Goal: Task Accomplishment & Management: Complete application form

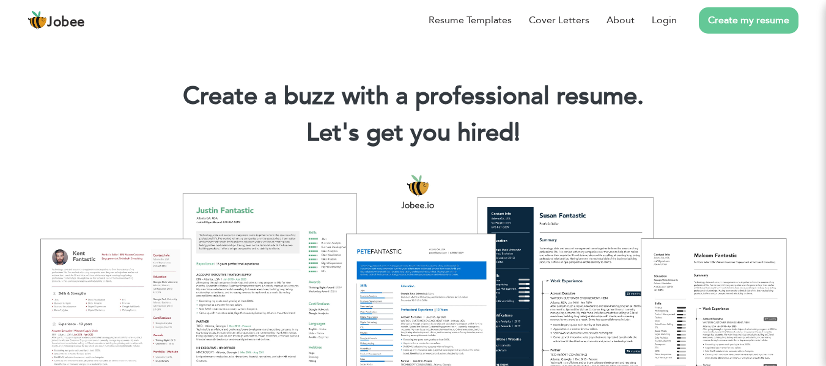
click at [741, 109] on h1 "Create a buzz with a professional resume." at bounding box center [412, 97] width 789 height 32
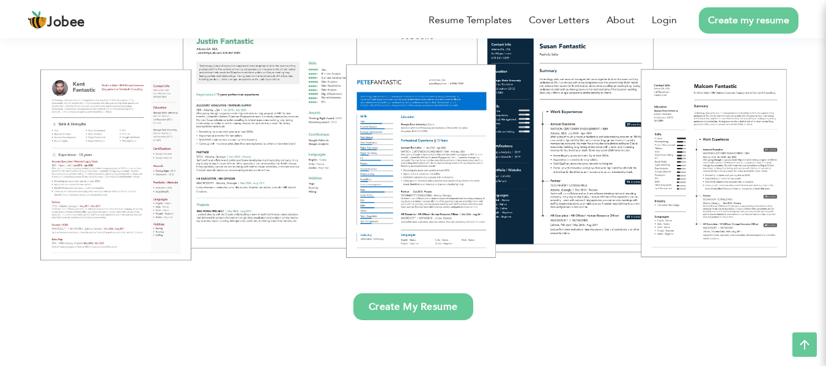
scroll to position [171, 0]
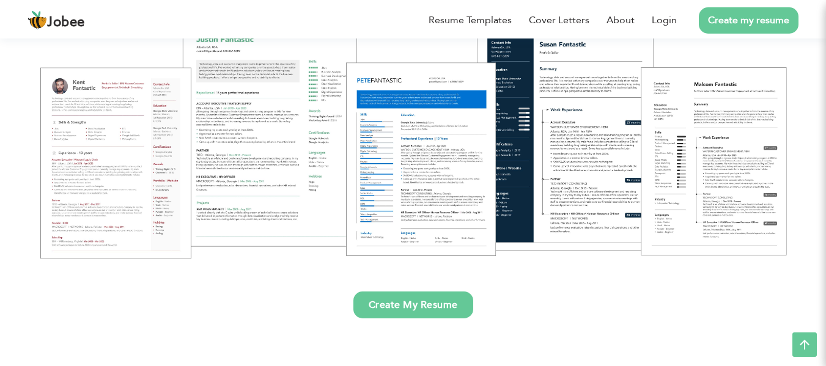
click at [746, 15] on link "Create my resume" at bounding box center [749, 20] width 100 height 26
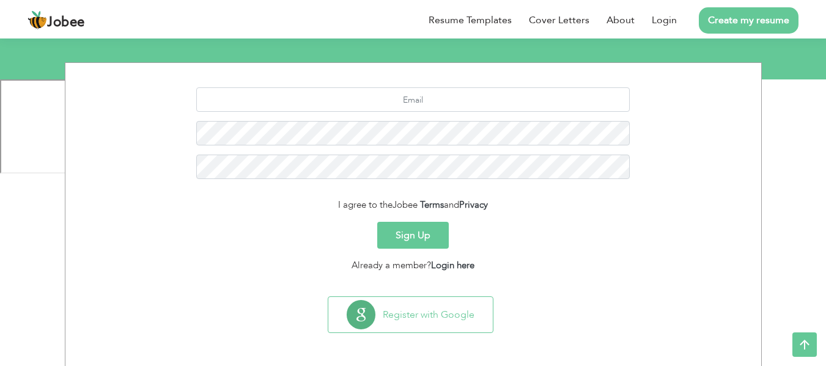
scroll to position [141, 0]
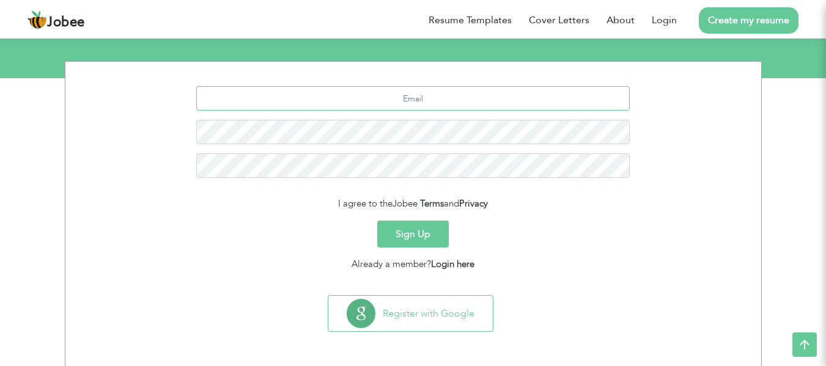
click at [479, 98] on input "text" at bounding box center [412, 98] width 433 height 24
type input "a"
click at [651, 284] on section "I agree to the Jobee Terms and Privacy Sign Up Already a member? Login here" at bounding box center [413, 176] width 677 height 229
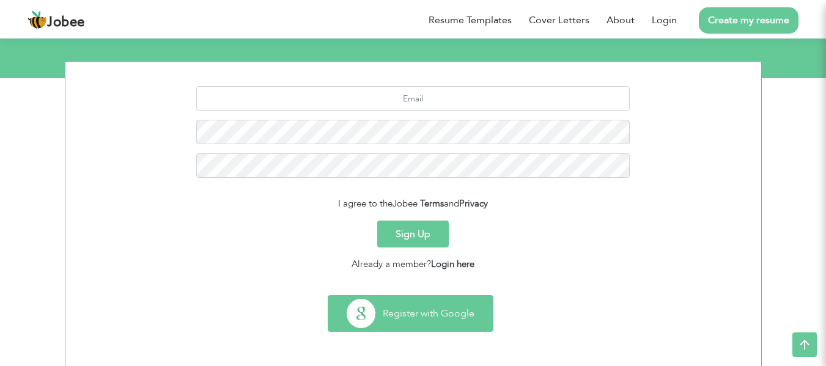
click at [425, 309] on button "Register with Google" at bounding box center [410, 313] width 164 height 35
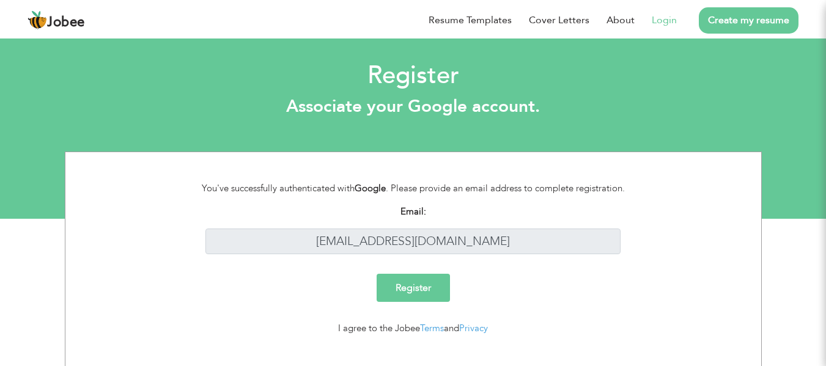
click at [412, 279] on input "Register" at bounding box center [412, 288] width 73 height 28
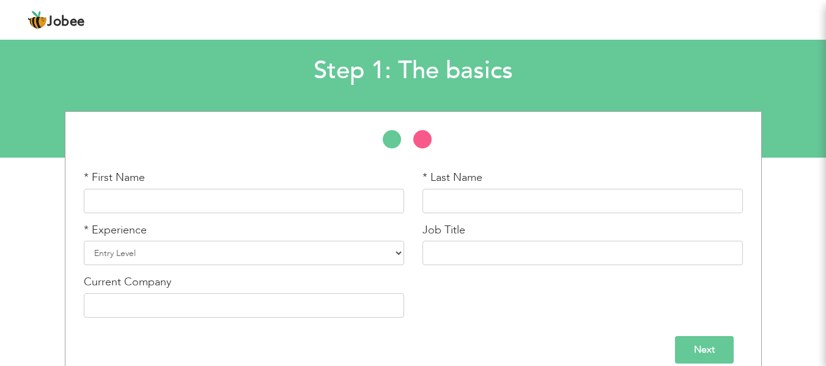
scroll to position [78, 0]
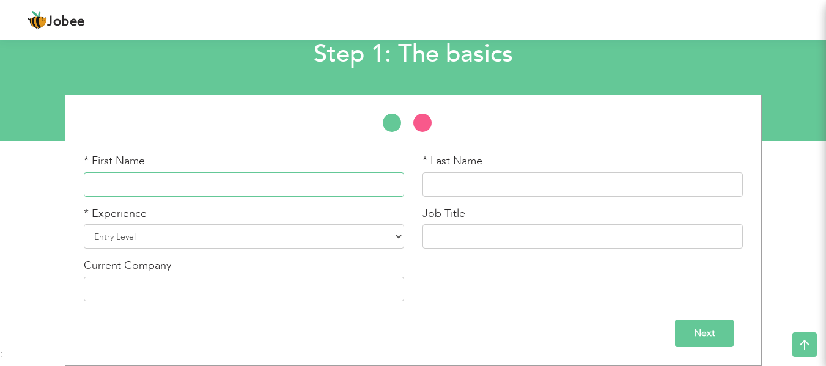
click at [268, 193] on input "text" at bounding box center [244, 184] width 320 height 24
type input "a"
type input "Asim"
click at [551, 180] on input "text" at bounding box center [582, 184] width 320 height 24
type input "Khalil"
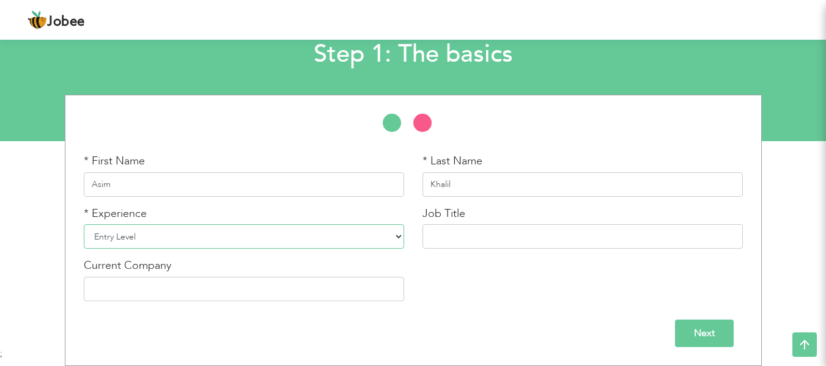
click at [238, 242] on select "Entry Level Less than 1 Year 1 Year 2 Years 3 Years 4 Years 5 Years 6 Years 7 Y…" at bounding box center [244, 236] width 320 height 24
select select "4"
click at [84, 224] on select "Entry Level Less than 1 Year 1 Year 2 Years 3 Years 4 Years 5 Years 6 Years 7 Y…" at bounding box center [244, 236] width 320 height 24
click at [504, 233] on input "text" at bounding box center [582, 236] width 320 height 24
click at [163, 288] on input "text" at bounding box center [244, 289] width 320 height 24
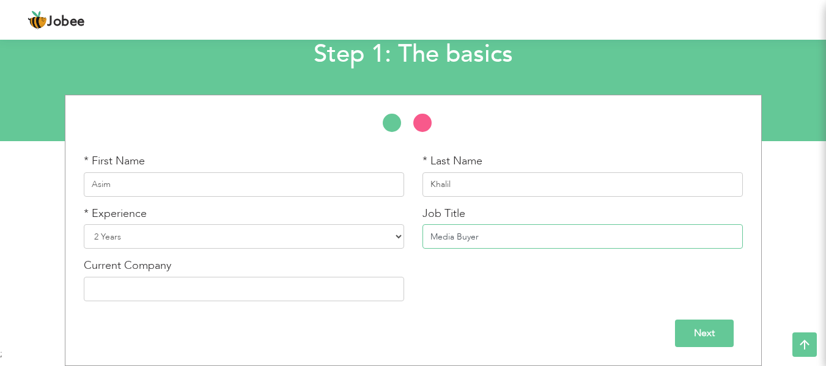
click at [485, 244] on input "Media Buyer" at bounding box center [582, 236] width 320 height 24
type input "M"
type input "D"
type input "Media Buyer"
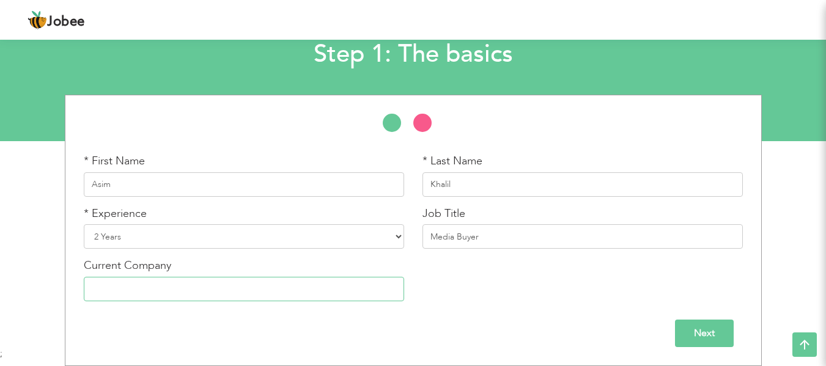
click at [215, 292] on input "text" at bounding box center [244, 289] width 320 height 24
type input "Websoftic Advertising Agency"
click at [711, 333] on input "Next" at bounding box center [704, 334] width 59 height 28
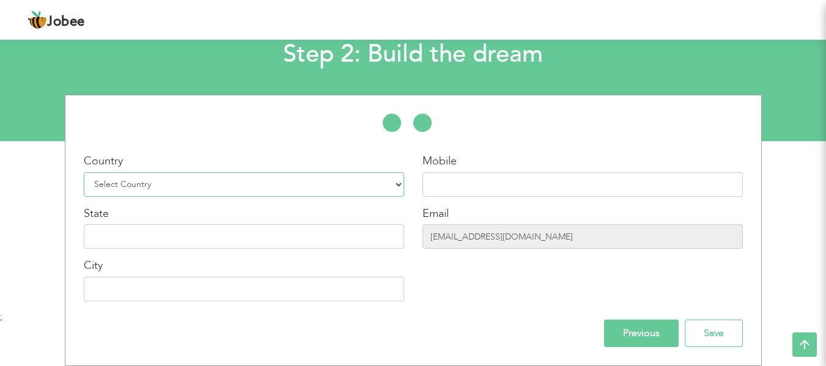
click at [285, 176] on select "Select Country Afghanistan Albania Algeria American Samoa Andorra Angola Anguil…" at bounding box center [244, 184] width 320 height 24
select select "166"
click at [84, 172] on select "Select Country Afghanistan Albania Algeria American Samoa Andorra Angola Anguil…" at bounding box center [244, 184] width 320 height 24
click at [471, 196] on input "text" at bounding box center [582, 184] width 320 height 24
type input "92370 5302907"
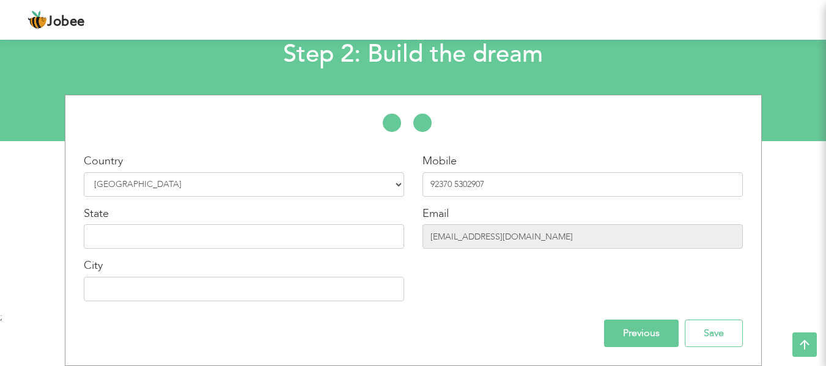
drag, startPoint x: 825, startPoint y: 208, endPoint x: 824, endPoint y: 219, distance: 11.7
click at [824, 219] on div "* First Name Asim * Last Name Khalil * Experience Entry Level 1 Year" at bounding box center [413, 230] width 826 height 271
click at [208, 232] on input "text" at bounding box center [244, 236] width 320 height 24
type input "Punjab"
click at [159, 296] on input "text" at bounding box center [244, 289] width 320 height 24
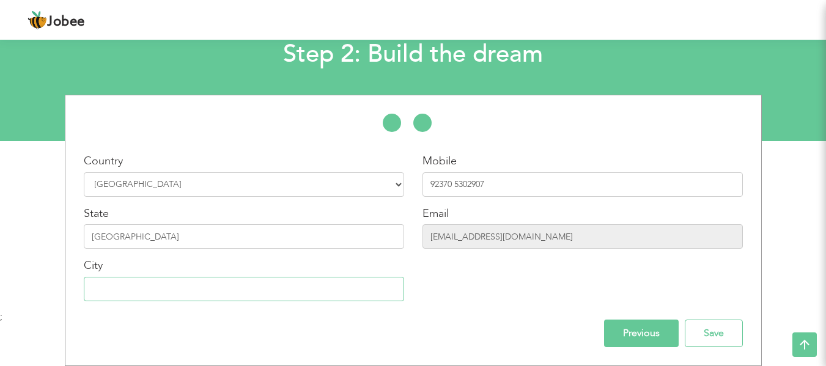
click at [159, 296] on input "text" at bounding box center [244, 289] width 320 height 24
type input "[GEOGRAPHIC_DATA]"
click at [724, 336] on input "Save" at bounding box center [714, 334] width 58 height 28
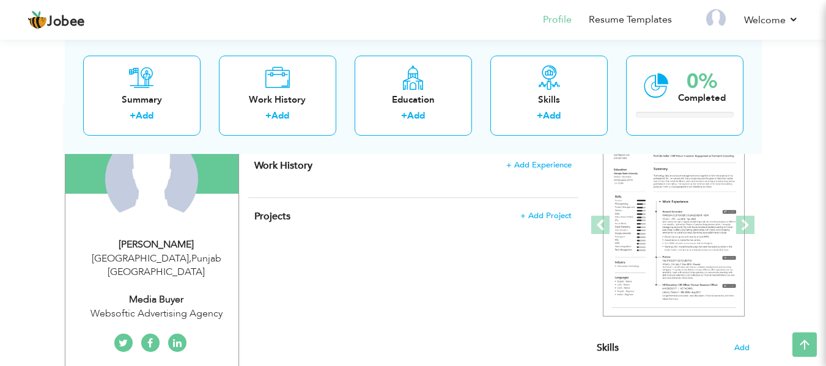
drag, startPoint x: 834, startPoint y: 98, endPoint x: 834, endPoint y: 110, distance: 12.2
click at [826, 110] on html "Jobee Profile Resume Templates Resume Templates Cover Letters About My Resume W…" at bounding box center [413, 54] width 826 height 366
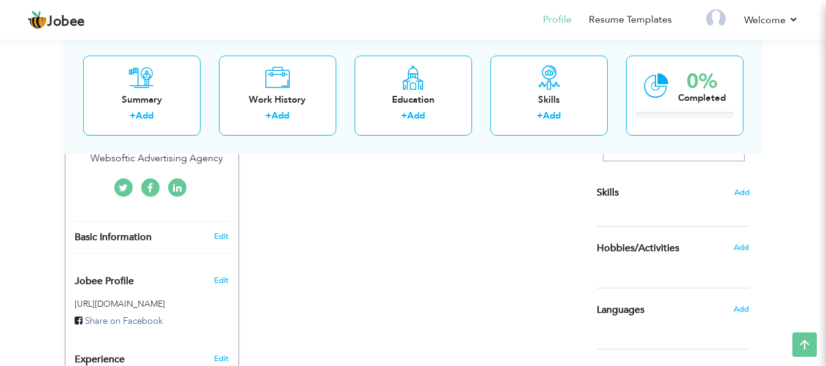
scroll to position [248, 0]
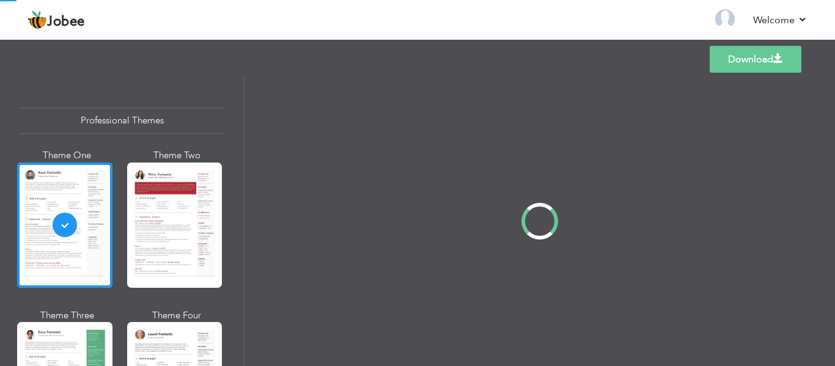
click at [241, 119] on div "Professional Themes Theme One Theme Two Theme Three Theme Four" at bounding box center [417, 221] width 835 height 290
click at [241, 118] on div "Professional Themes Theme One Theme Two Theme Three Theme Four" at bounding box center [417, 221] width 835 height 290
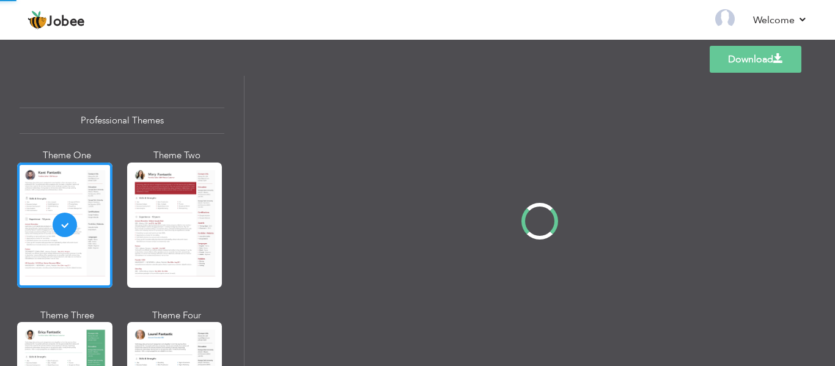
click at [241, 118] on div "Professional Themes Theme One Theme Two Theme Three Theme Four" at bounding box center [417, 221] width 835 height 290
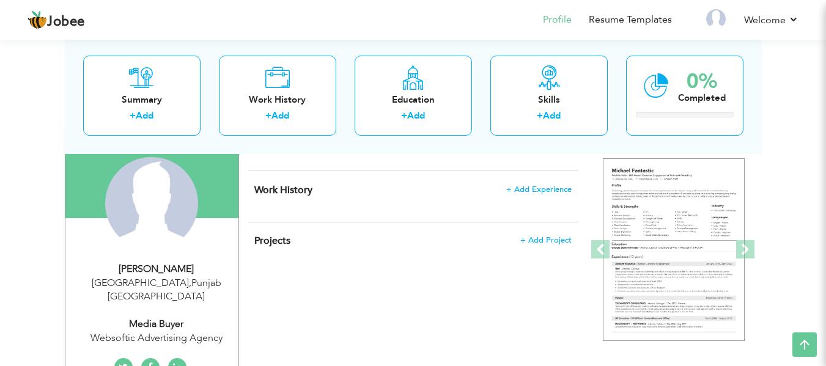
scroll to position [106, 0]
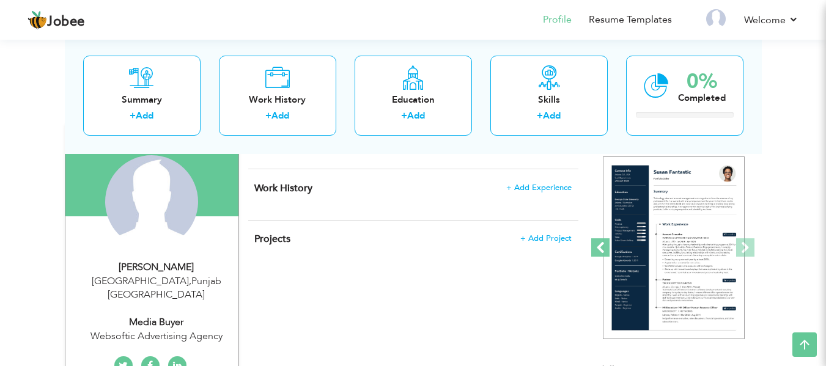
click at [603, 252] on span at bounding box center [600, 247] width 18 height 18
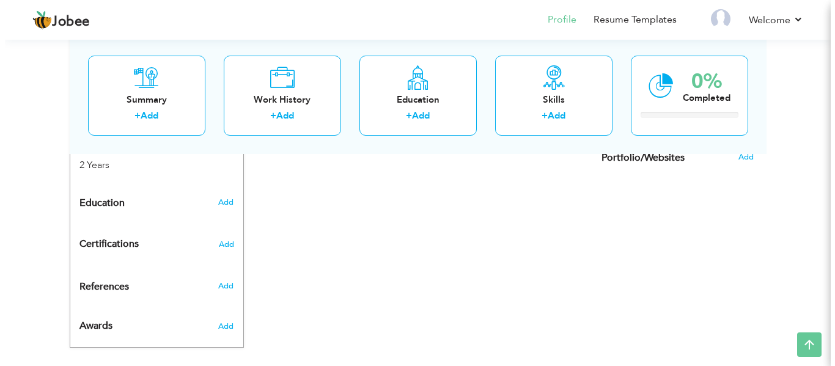
scroll to position [501, 0]
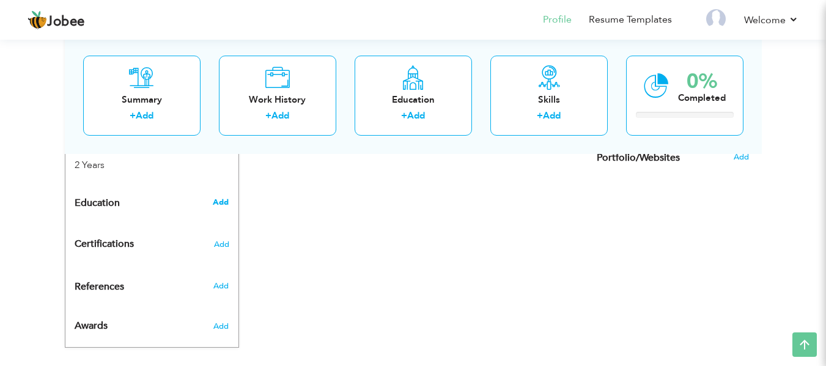
click at [219, 197] on span "Add" at bounding box center [221, 202] width 16 height 11
radio input "true"
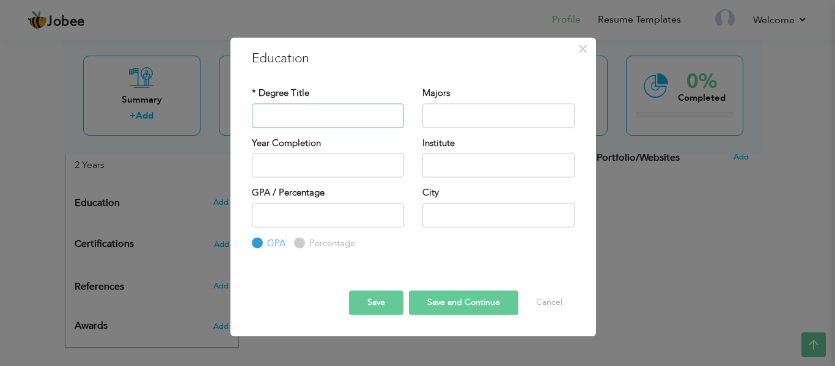
click at [293, 126] on input "text" at bounding box center [328, 115] width 152 height 24
type input "BS"
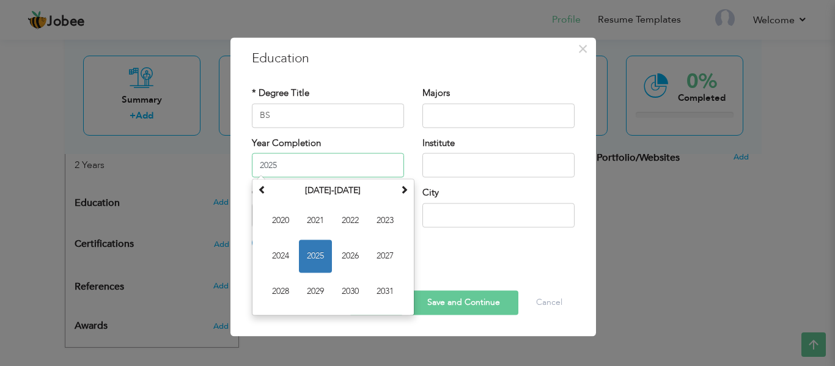
click at [302, 176] on input "2025" at bounding box center [328, 165] width 152 height 24
click at [384, 248] on span "2027" at bounding box center [385, 256] width 33 height 33
type input "2027"
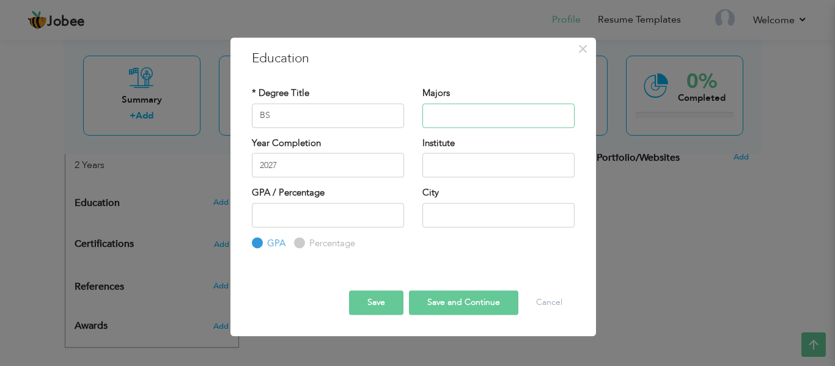
click at [451, 114] on input "text" at bounding box center [498, 115] width 152 height 24
click at [283, 109] on input "BS" at bounding box center [328, 115] width 152 height 24
type input "BSCS"
click at [458, 117] on input "text" at bounding box center [498, 115] width 152 height 24
drag, startPoint x: 458, startPoint y: 117, endPoint x: 464, endPoint y: 166, distance: 48.7
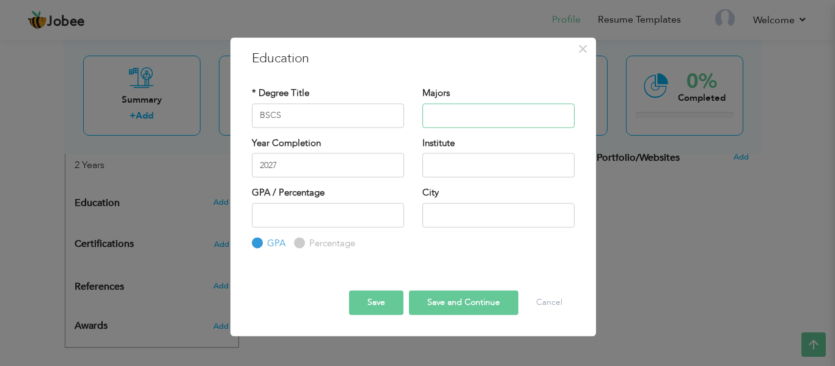
click at [458, 117] on input "text" at bounding box center [498, 115] width 152 height 24
click at [454, 166] on input "text" at bounding box center [498, 165] width 152 height 24
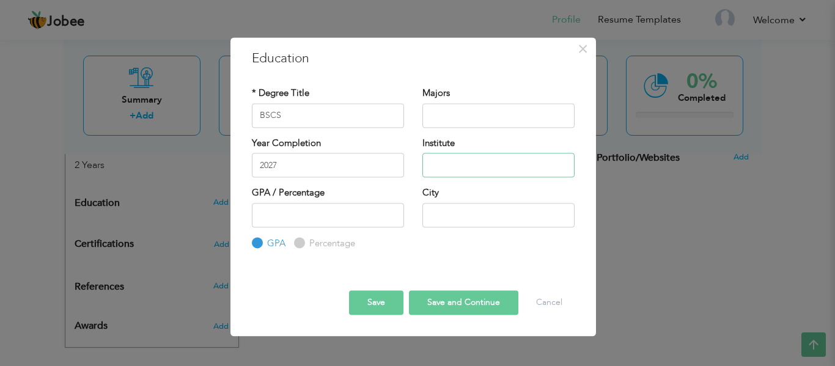
click at [454, 166] on input "text" at bounding box center [498, 165] width 152 height 24
click at [388, 164] on input "2027" at bounding box center [328, 165] width 152 height 24
click at [464, 166] on input "text" at bounding box center [498, 165] width 152 height 24
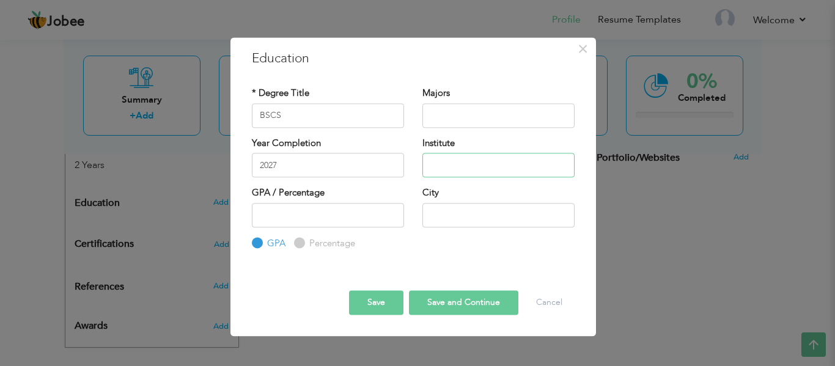
click at [464, 166] on input "text" at bounding box center [498, 165] width 152 height 24
type input "National University of Modern Languages"
click at [447, 210] on input "text" at bounding box center [498, 215] width 152 height 24
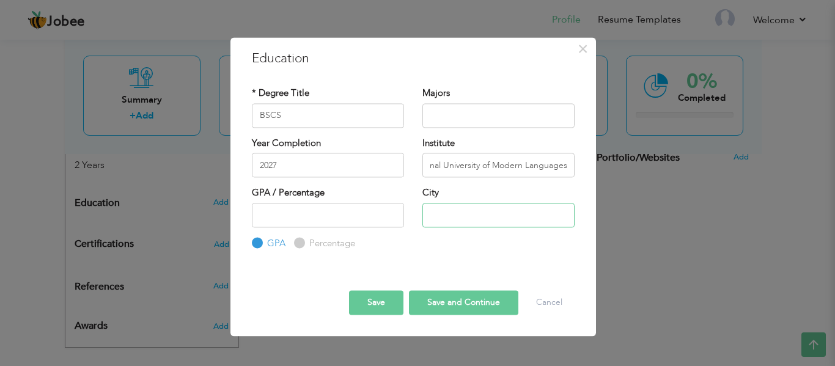
click at [447, 210] on input "text" at bounding box center [498, 215] width 152 height 24
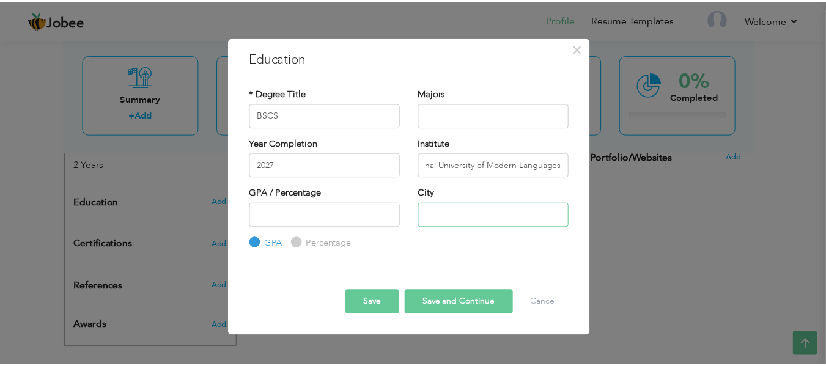
scroll to position [0, 0]
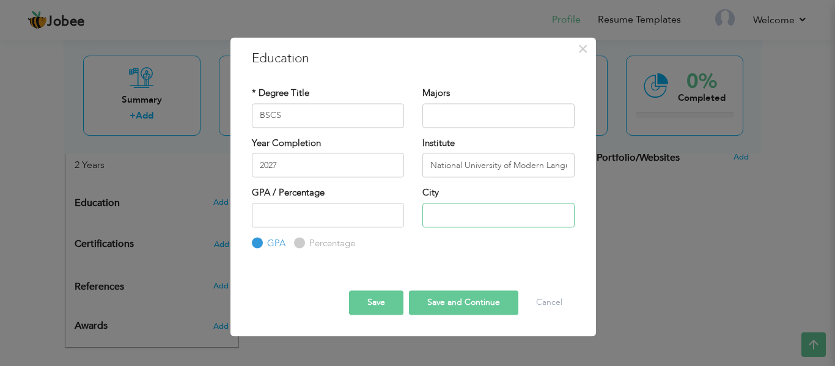
type input "f"
type input "FSD"
click at [299, 244] on input "Percentage" at bounding box center [298, 243] width 8 height 8
radio input "true"
click at [259, 242] on input "GPA" at bounding box center [256, 243] width 8 height 8
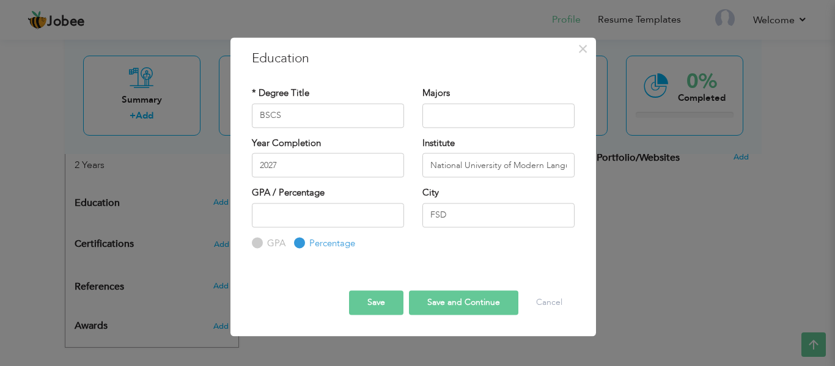
radio input "true"
click at [442, 304] on button "Save and Continue" at bounding box center [463, 303] width 109 height 24
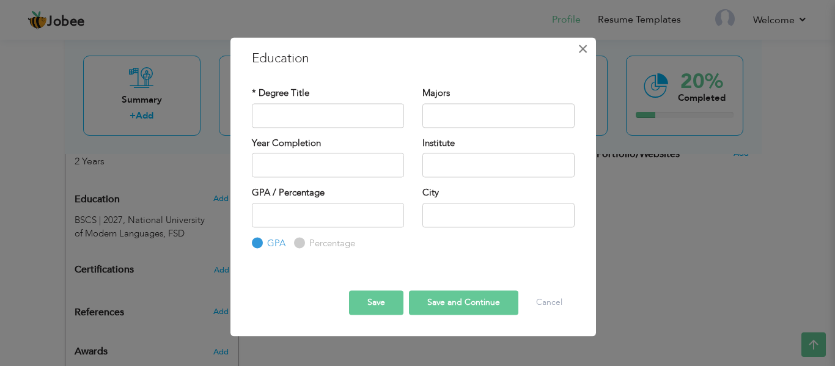
click at [582, 48] on span "×" at bounding box center [583, 49] width 10 height 22
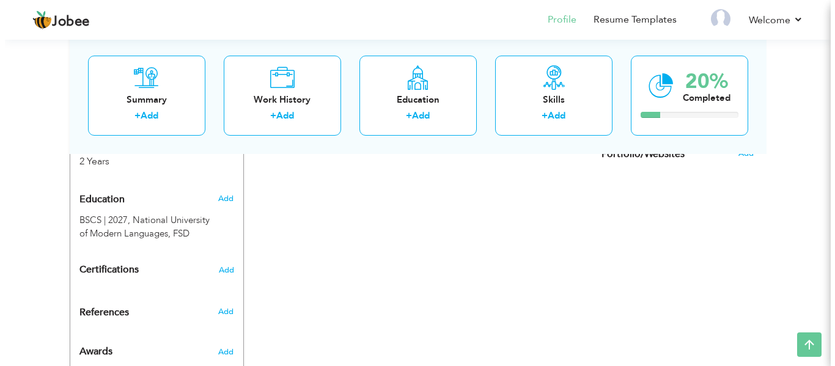
scroll to position [541, 0]
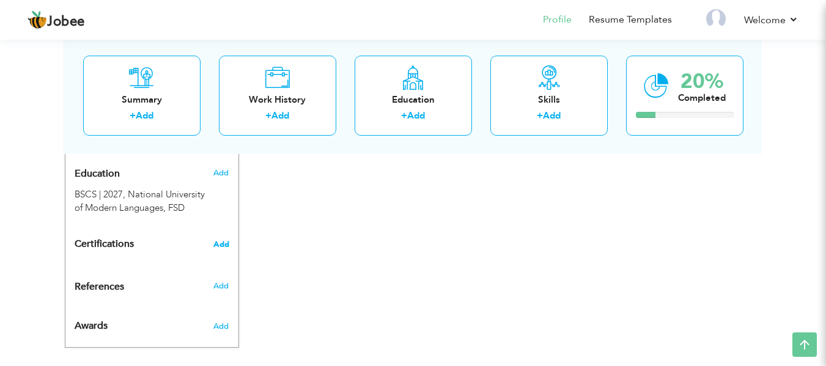
click at [215, 240] on span "Add" at bounding box center [221, 244] width 16 height 9
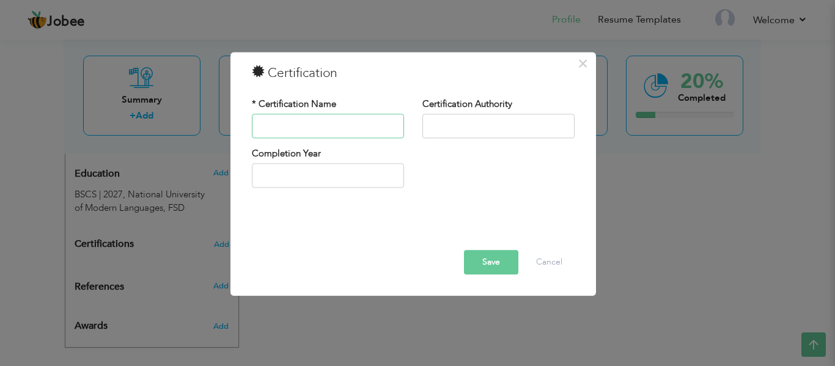
click at [334, 126] on input "text" at bounding box center [328, 126] width 152 height 24
type input "C"
type input "M"
type input "Convocation Manager"
click at [504, 131] on input "text" at bounding box center [498, 126] width 152 height 24
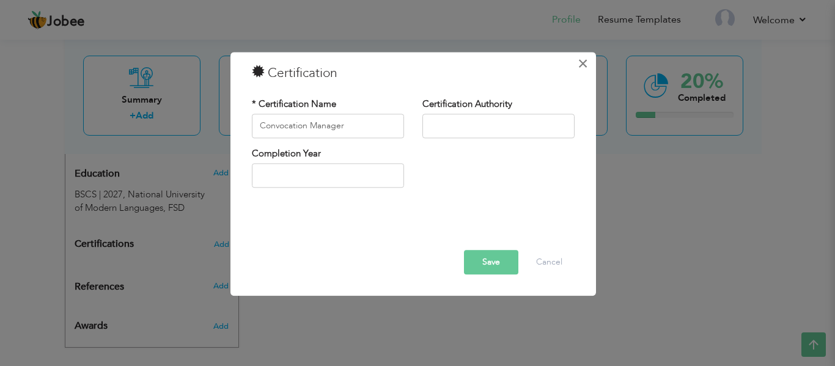
click at [582, 63] on span "×" at bounding box center [583, 64] width 10 height 22
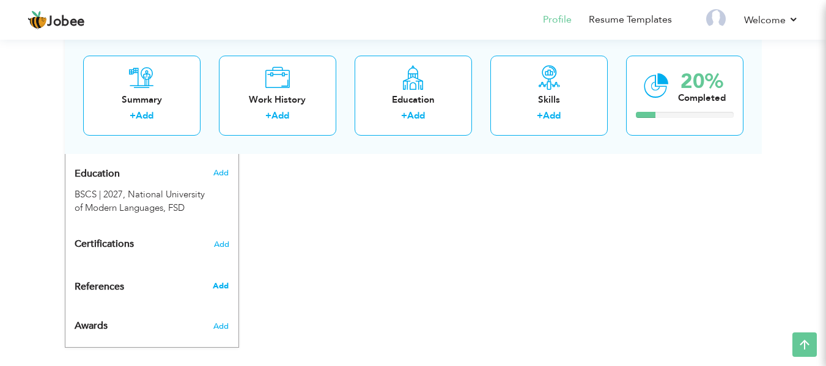
click at [218, 281] on span "Add" at bounding box center [221, 286] width 16 height 11
